Goal: Navigation & Orientation: Find specific page/section

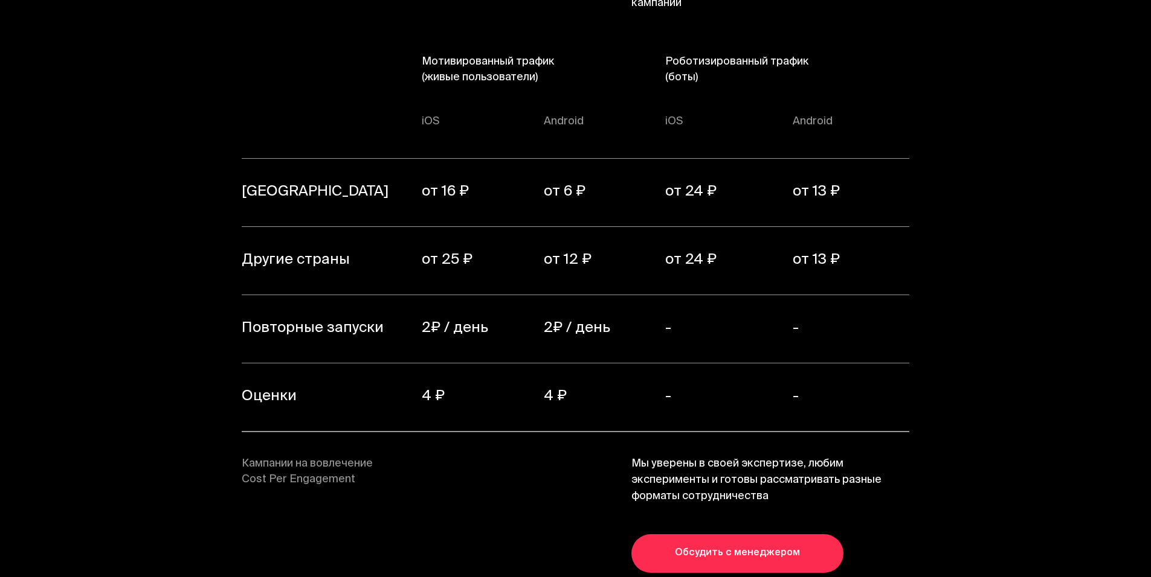
drag, startPoint x: 846, startPoint y: 235, endPoint x: 841, endPoint y: 417, distance: 181.9
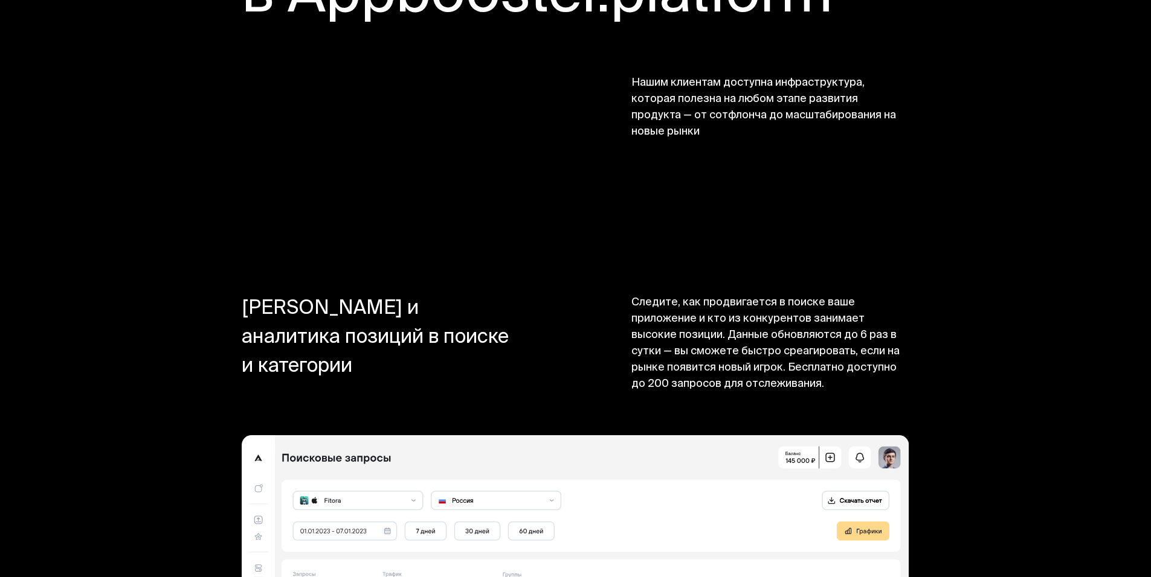
drag, startPoint x: 864, startPoint y: 314, endPoint x: 862, endPoint y: 321, distance: 6.8
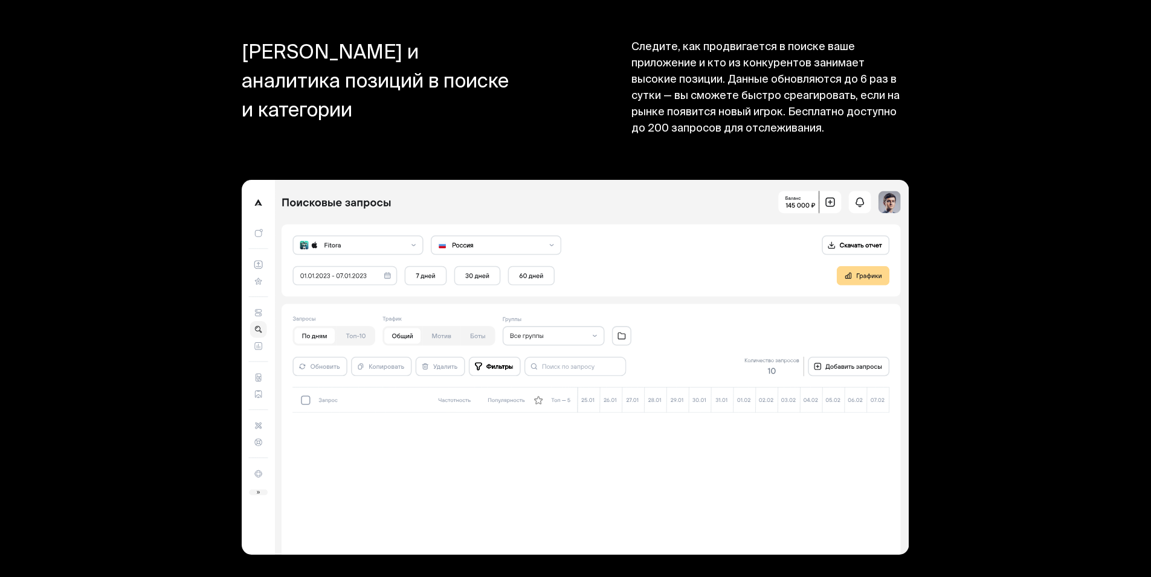
scroll to position [9638, 0]
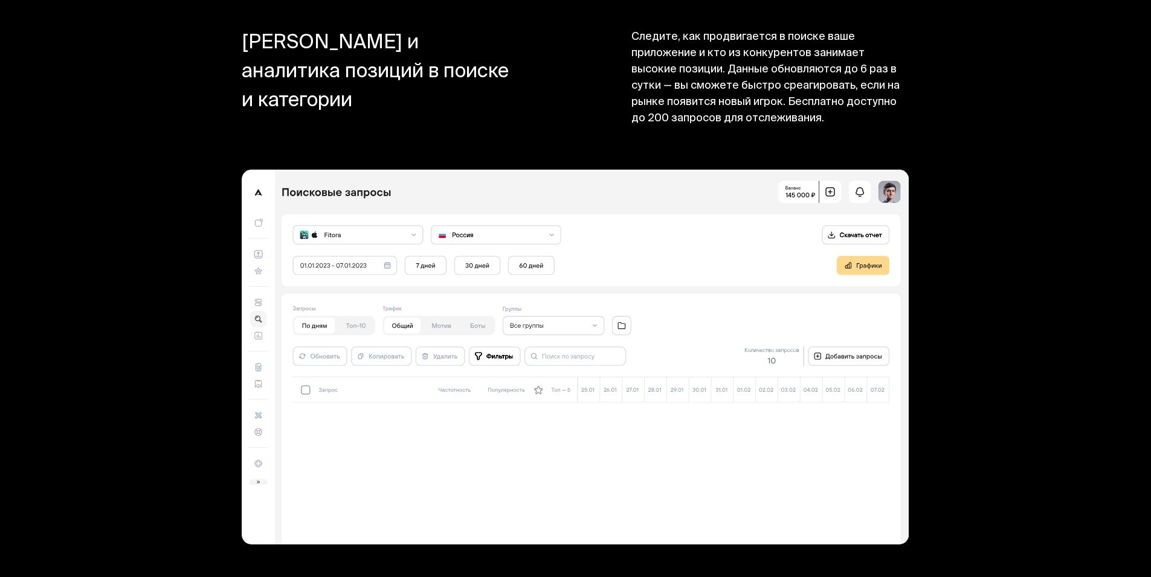
drag, startPoint x: 862, startPoint y: 314, endPoint x: 859, endPoint y: 345, distance: 31.6
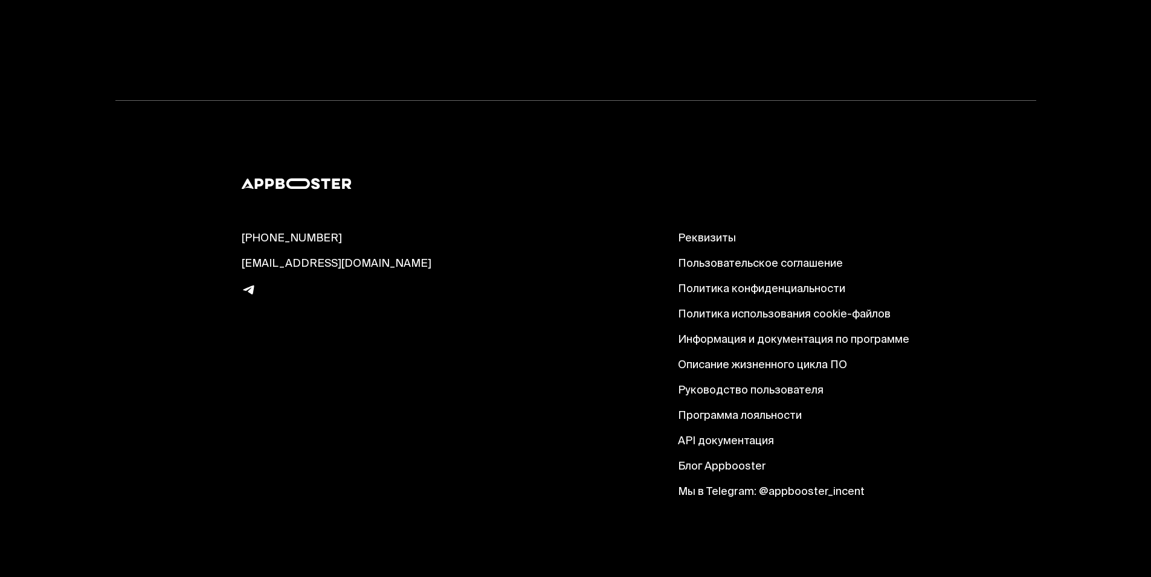
scroll to position [13382, 0]
drag, startPoint x: 441, startPoint y: 127, endPoint x: 444, endPoint y: 230, distance: 103.3
drag, startPoint x: 513, startPoint y: 171, endPoint x: 512, endPoint y: 192, distance: 21.1
click at [768, 232] on link "Реквизиты" at bounding box center [793, 239] width 231 height 14
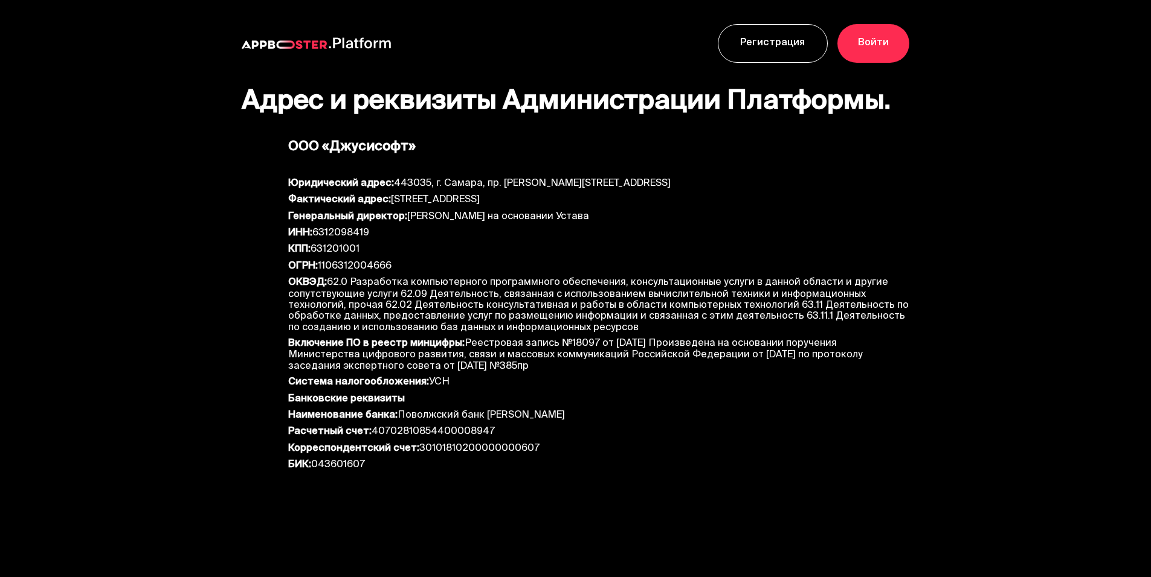
click at [236, 34] on div "Регистрация Войти" at bounding box center [575, 43] width 966 height 87
click at [196, 50] on div "Регистрация Войти" at bounding box center [575, 43] width 966 height 87
